Goal: Information Seeking & Learning: Check status

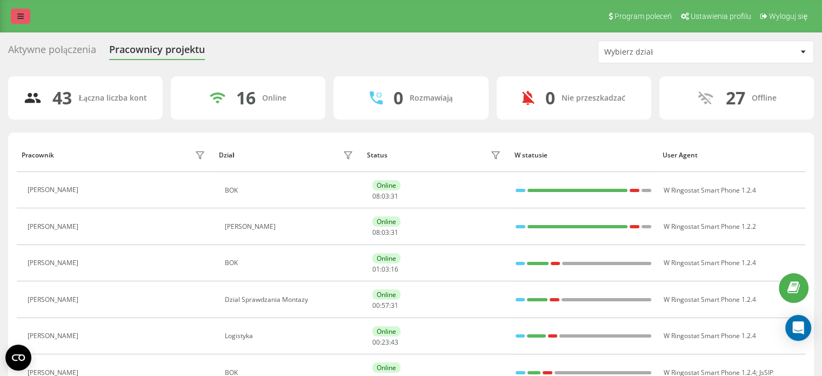
click at [23, 17] on icon at bounding box center [20, 16] width 6 height 8
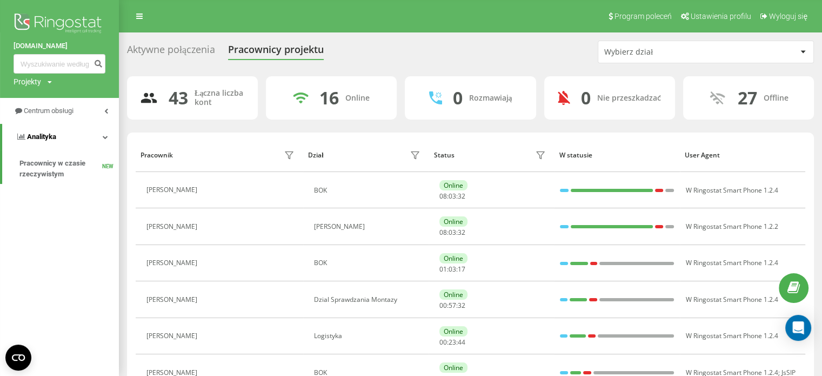
click at [88, 127] on link "Analityka" at bounding box center [60, 137] width 117 height 26
click at [88, 127] on link "Analityka" at bounding box center [59, 137] width 119 height 26
click at [71, 167] on span "Pracownicy w czasie rzeczywistym" at bounding box center [60, 169] width 83 height 22
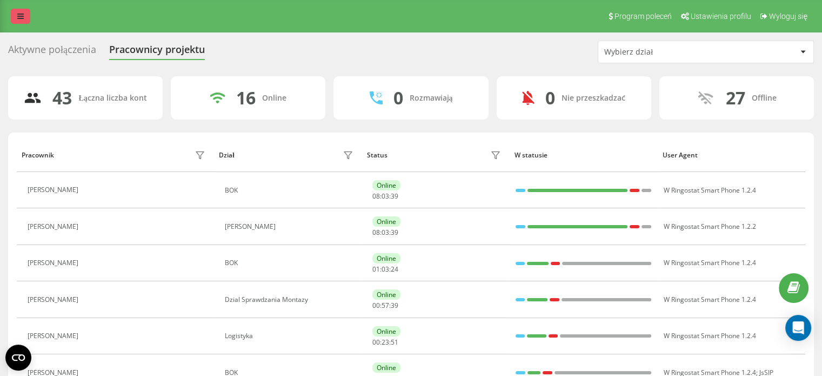
click at [22, 17] on icon at bounding box center [20, 16] width 6 height 8
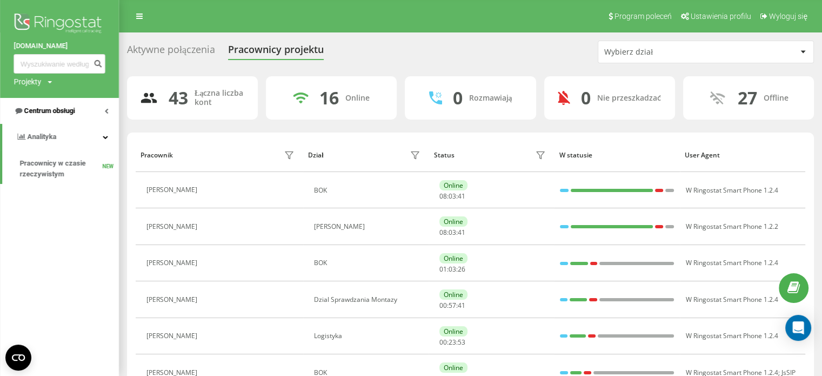
click at [44, 107] on span "Centrum obsługi" at bounding box center [49, 111] width 51 height 8
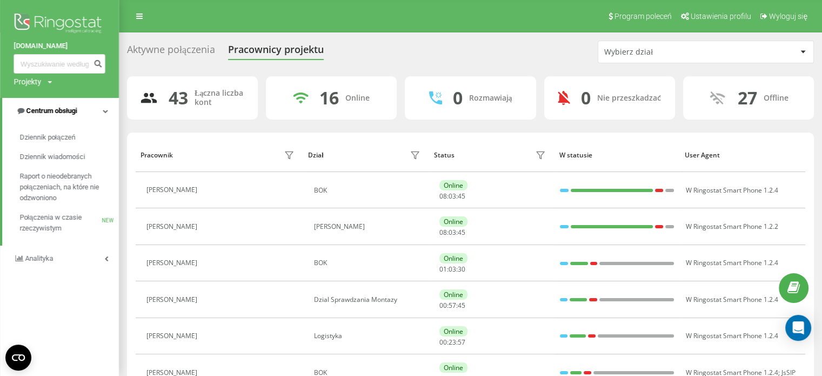
click at [44, 107] on span "Centrum obsługi" at bounding box center [51, 111] width 51 height 8
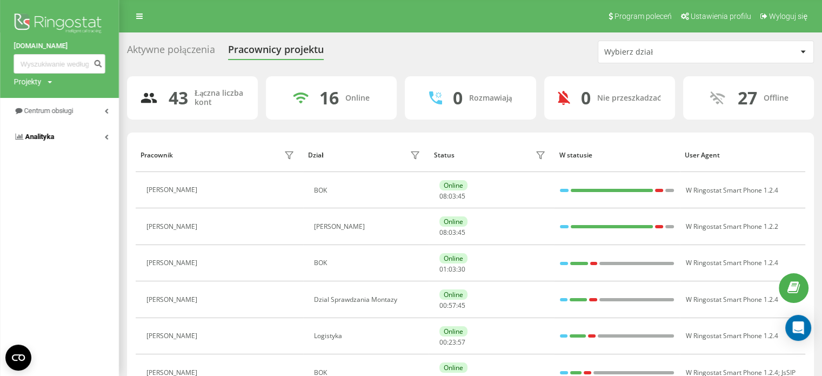
click at [45, 133] on span "Analityka" at bounding box center [39, 136] width 29 height 8
click at [44, 136] on span "Analityka" at bounding box center [41, 136] width 29 height 8
click at [67, 32] on img at bounding box center [60, 24] width 92 height 27
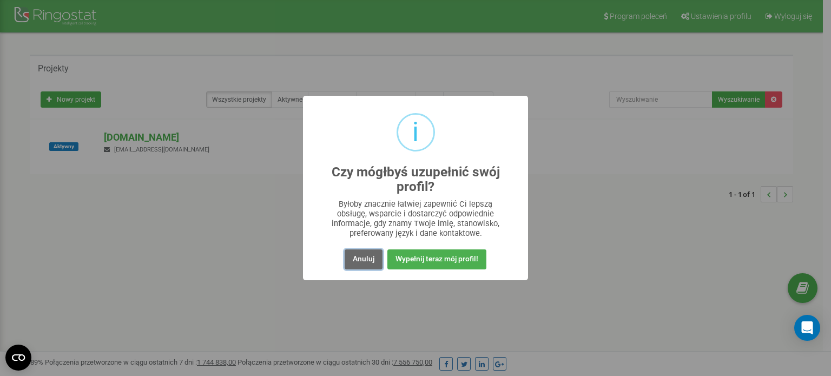
click at [368, 261] on button "Anuluj" at bounding box center [363, 259] width 38 height 20
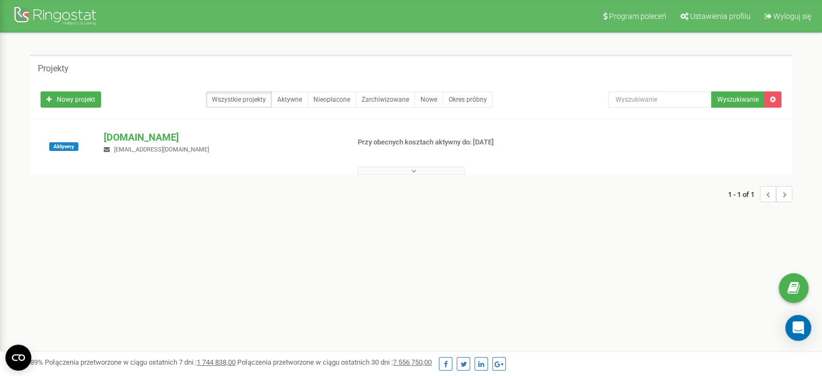
click at [404, 173] on button at bounding box center [411, 171] width 108 height 8
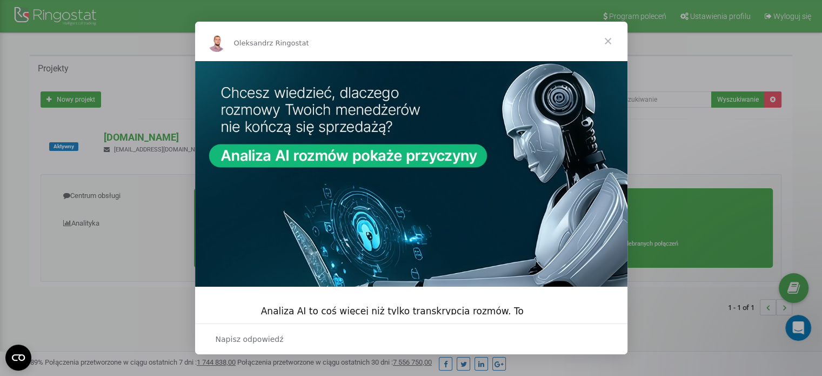
click at [606, 42] on span "Zamknij" at bounding box center [608, 41] width 39 height 39
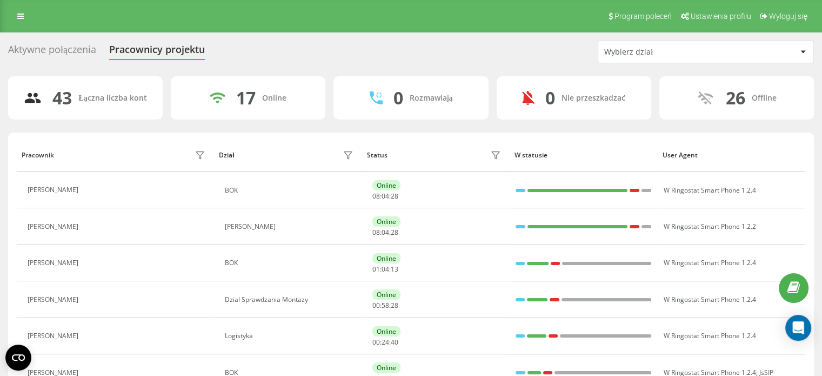
click at [652, 48] on div "Wybierz dział" at bounding box center [669, 52] width 129 height 9
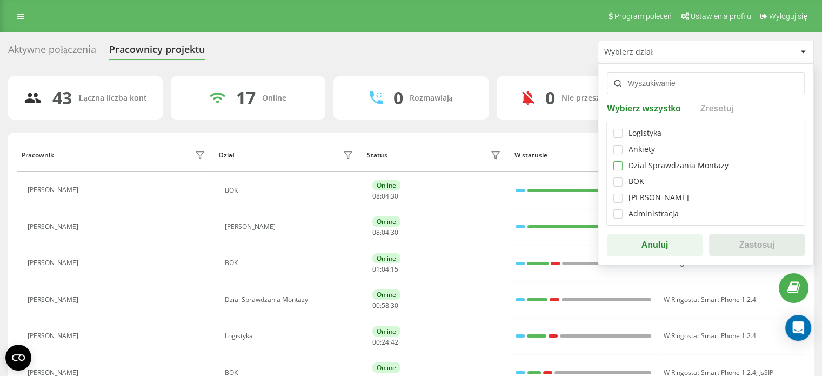
click at [621, 161] on label at bounding box center [618, 161] width 9 height 0
checkbox input "true"
click at [751, 240] on button "Zastosuj" at bounding box center [757, 245] width 96 height 22
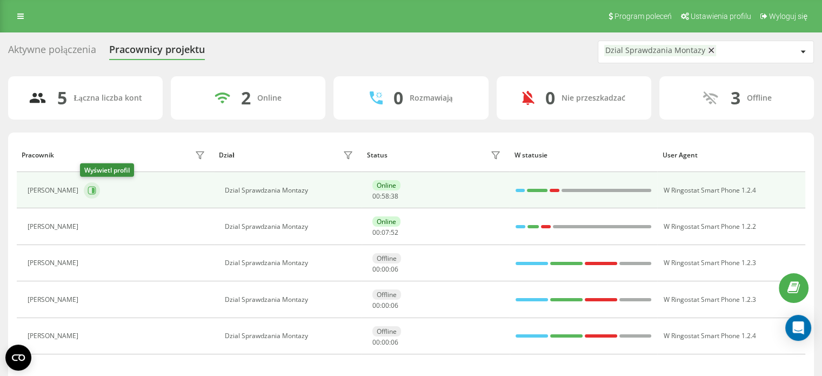
click at [92, 188] on icon at bounding box center [93, 190] width 3 height 5
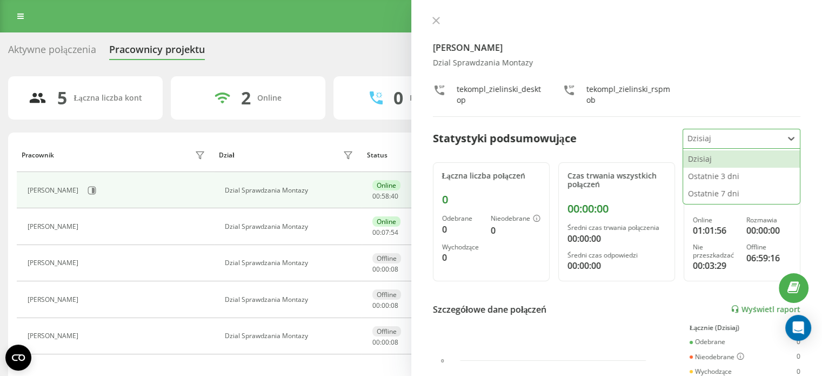
click at [699, 133] on div at bounding box center [733, 138] width 91 height 12
click at [706, 188] on div "Ostatnie 7 dni" at bounding box center [741, 193] width 117 height 17
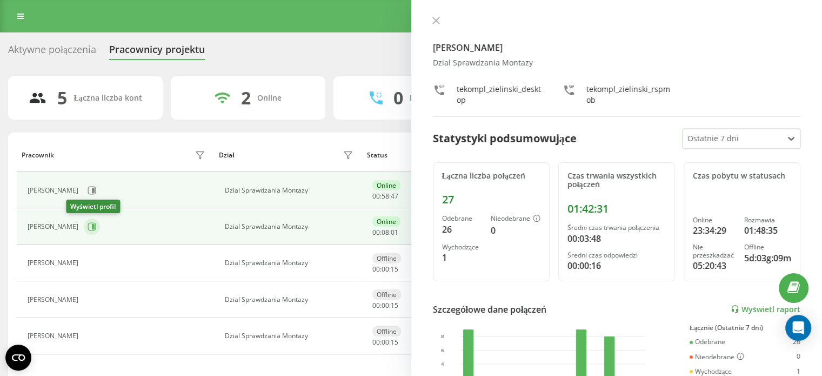
click at [84, 225] on button at bounding box center [92, 226] width 16 height 16
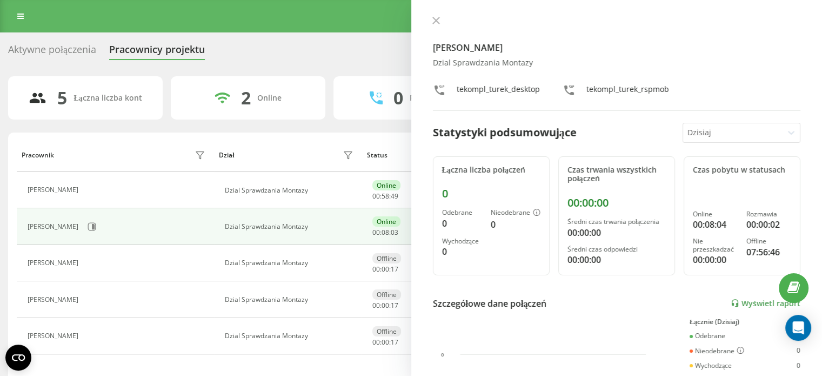
click at [716, 139] on div at bounding box center [733, 133] width 91 height 12
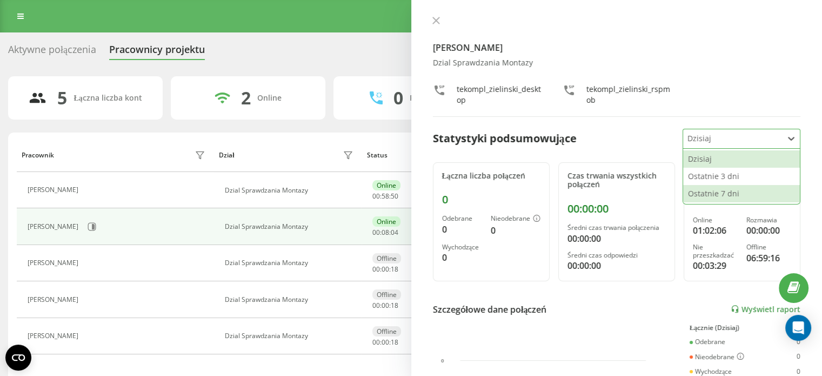
click at [693, 198] on div "Ostatnie 7 dni" at bounding box center [741, 193] width 117 height 17
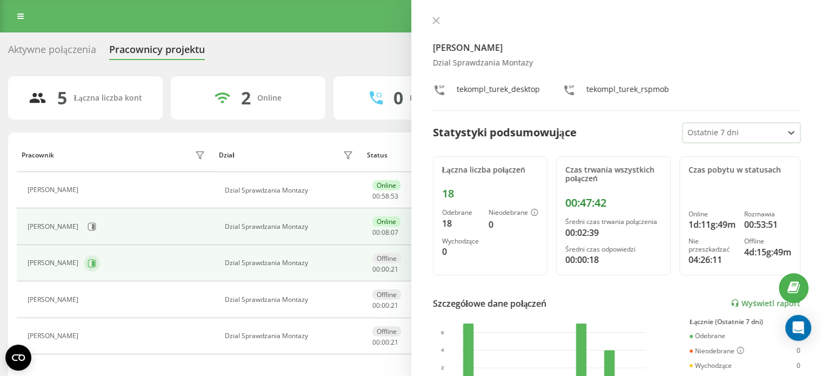
click at [91, 262] on button at bounding box center [92, 263] width 16 height 16
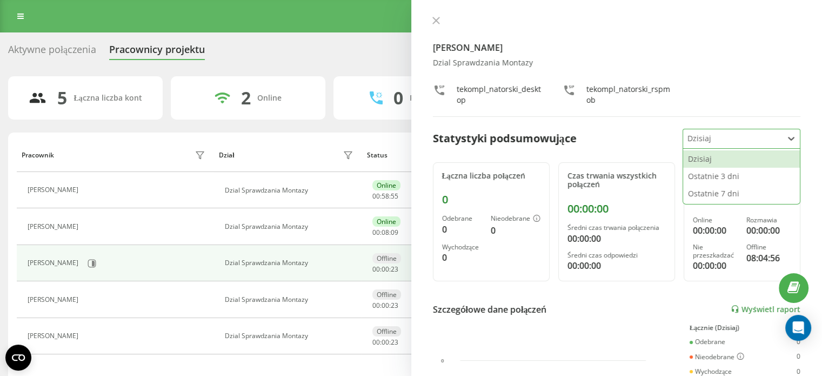
click at [701, 147] on div "Dzisiaj" at bounding box center [732, 138] width 99 height 19
click at [692, 191] on div "Ostatnie 7 dni" at bounding box center [741, 193] width 117 height 17
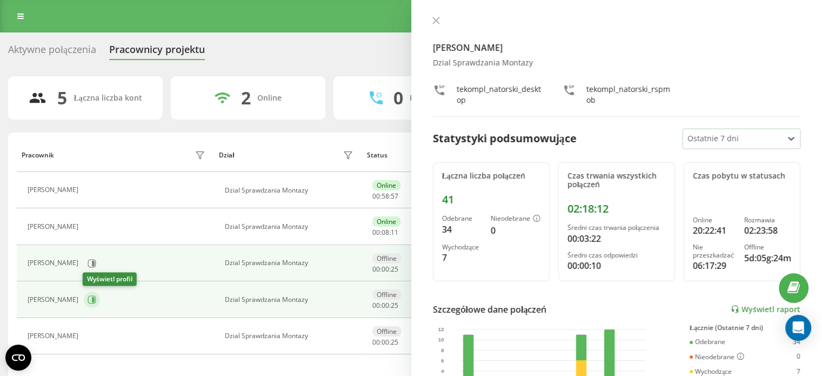
click at [92, 297] on icon at bounding box center [93, 299] width 3 height 5
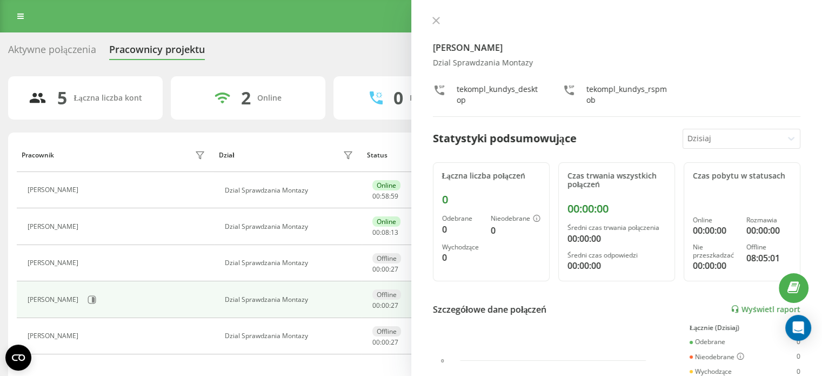
click at [689, 144] on div at bounding box center [733, 138] width 91 height 12
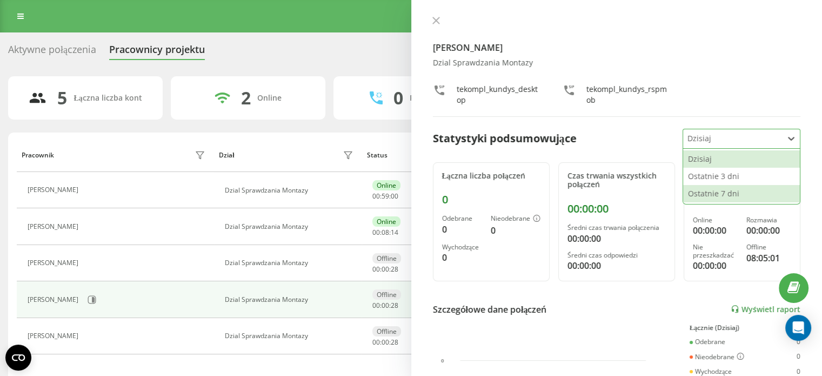
click at [686, 196] on div "Ostatnie 7 dni" at bounding box center [741, 193] width 117 height 17
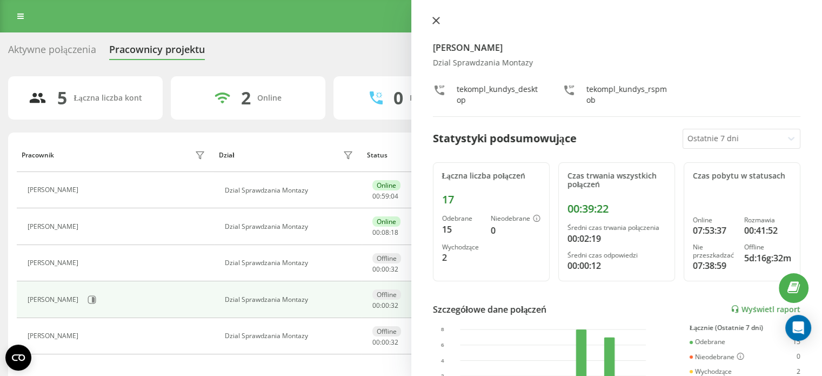
click at [434, 16] on button at bounding box center [436, 21] width 14 height 10
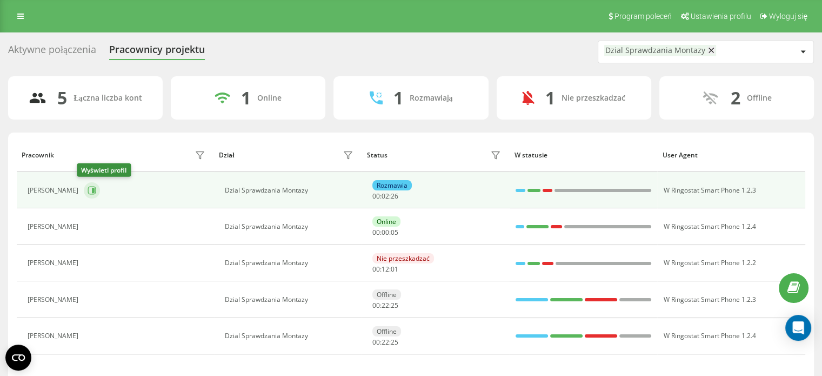
click at [92, 188] on icon at bounding box center [93, 190] width 3 height 5
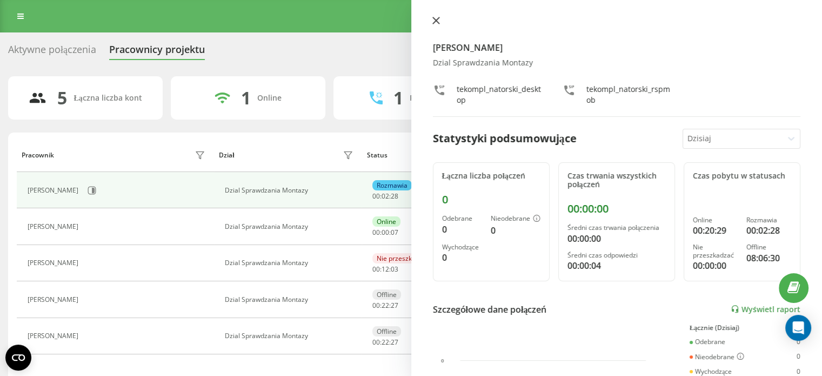
click at [433, 16] on button at bounding box center [436, 21] width 14 height 10
